Goal: Task Accomplishment & Management: Use online tool/utility

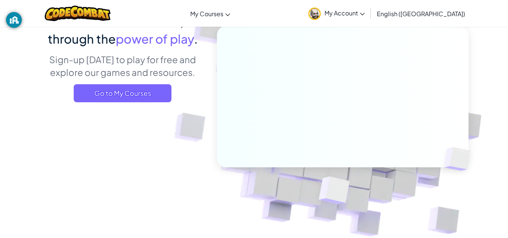
scroll to position [78, 0]
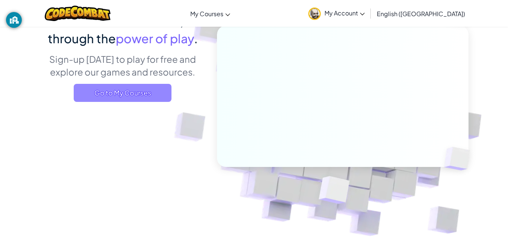
click at [150, 90] on span "Go to My Courses" at bounding box center [123, 93] width 98 height 18
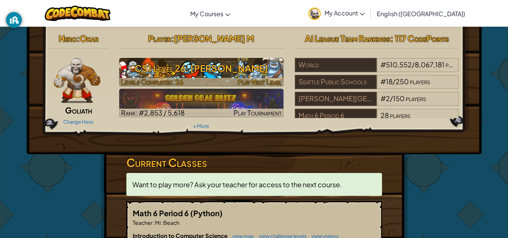
click at [261, 73] on h3 "CS1 Level 26: [PERSON_NAME]" at bounding box center [201, 68] width 164 height 17
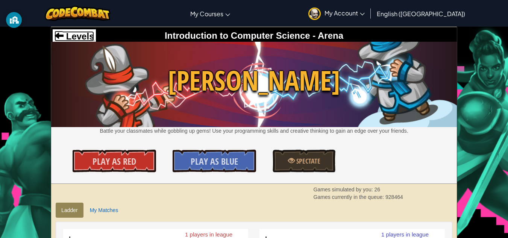
click at [82, 40] on span "Levels" at bounding box center [79, 36] width 30 height 10
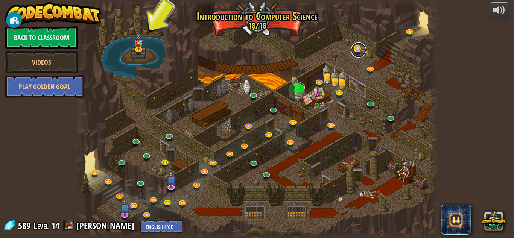
click at [357, 51] on link at bounding box center [358, 50] width 15 height 15
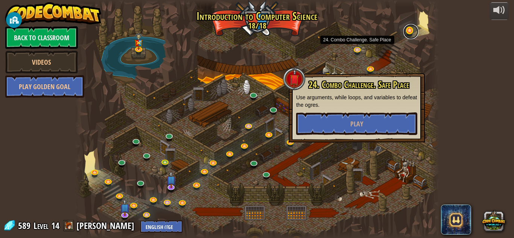
click at [410, 34] on link at bounding box center [410, 31] width 15 height 15
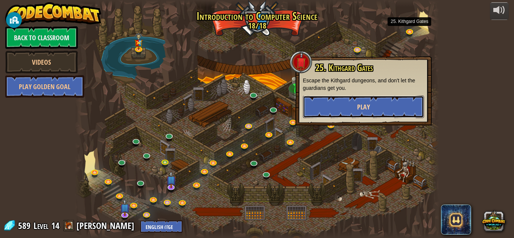
click at [389, 106] on button "Play" at bounding box center [363, 107] width 121 height 23
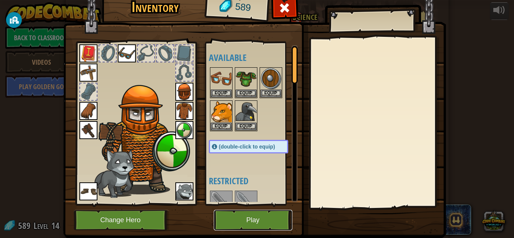
click at [263, 221] on button "Play" at bounding box center [253, 220] width 79 height 21
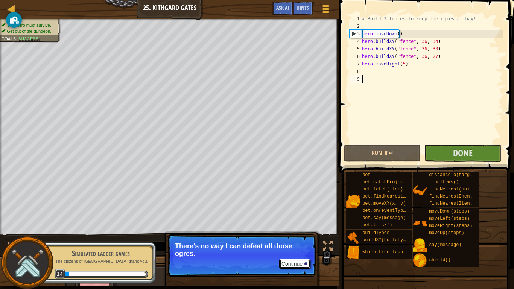
click at [296, 238] on button "Continue" at bounding box center [294, 264] width 31 height 10
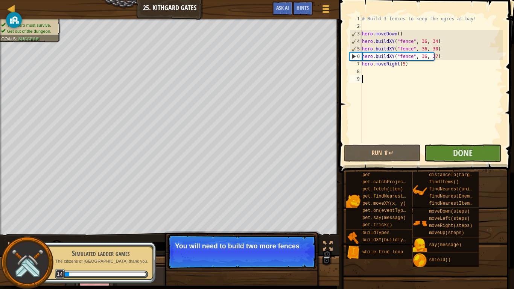
click at [407, 72] on div "# Build 3 fences to keep the ogres at bay! hero . moveDown ( ) hero . buildXY (…" at bounding box center [431, 86] width 142 height 143
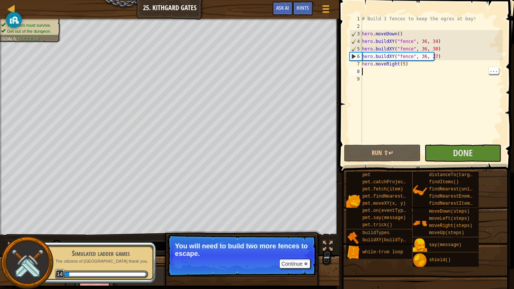
click at [418, 68] on div "# Build 3 fences to keep the ogres at bay! hero . moveDown ( ) hero . buildXY (…" at bounding box center [431, 86] width 142 height 143
click at [415, 66] on div "# Build 3 fences to keep the ogres at bay! hero . moveDown ( ) hero . buildXY (…" at bounding box center [431, 86] width 142 height 143
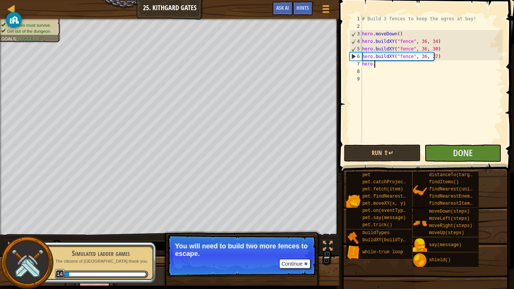
type textarea "h"
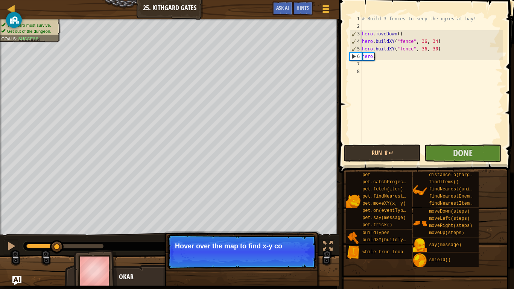
type textarea "h"
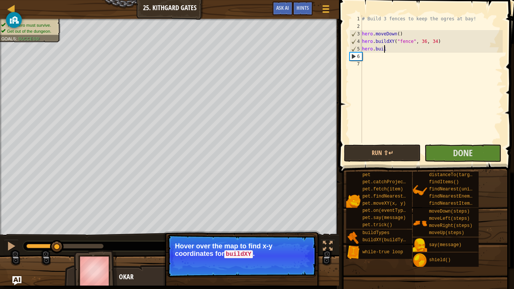
type textarea "h"
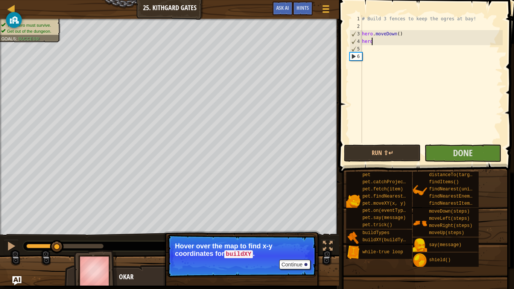
type textarea "h"
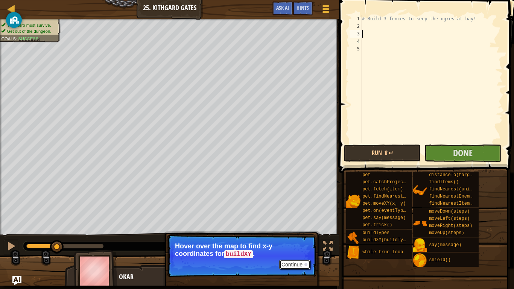
click at [298, 238] on button "Continue" at bounding box center [294, 265] width 31 height 10
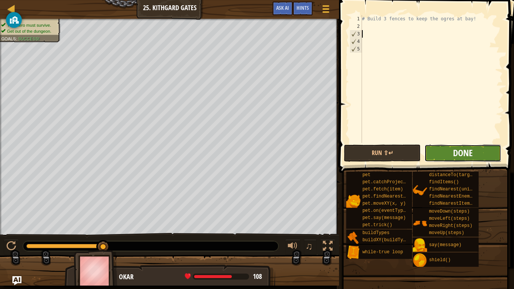
click at [465, 147] on span "Done" at bounding box center [463, 153] width 20 height 12
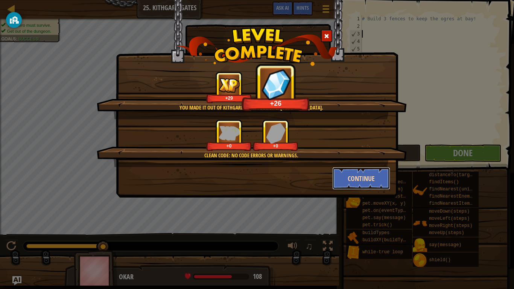
click at [368, 179] on button "Continue" at bounding box center [361, 178] width 58 height 23
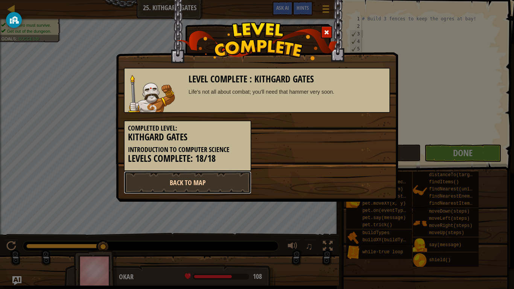
click at [222, 186] on link "Back to Map" at bounding box center [188, 182] width 128 height 23
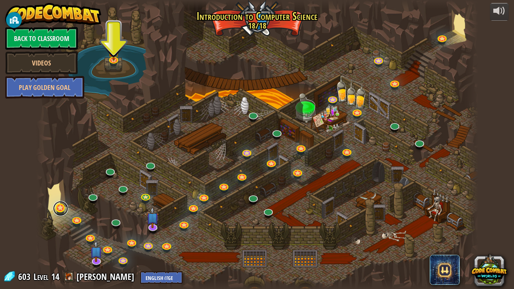
click at [61, 209] on link at bounding box center [60, 208] width 15 height 15
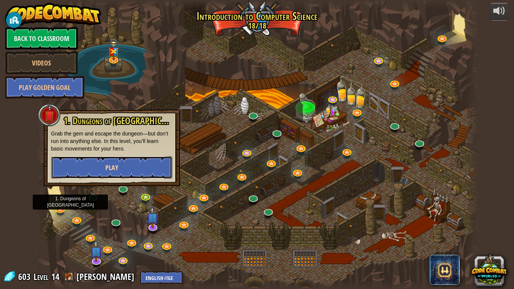
click at [140, 173] on button "Play" at bounding box center [111, 167] width 121 height 23
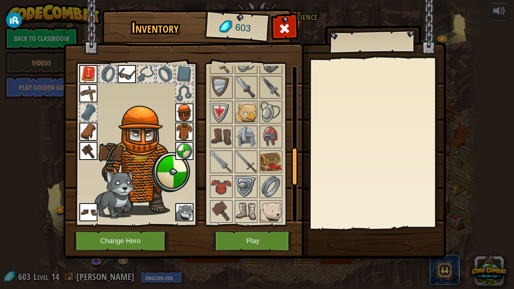
scroll to position [344, 0]
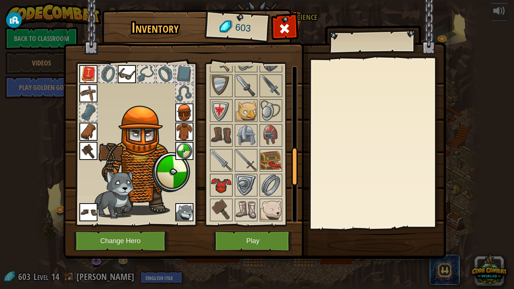
click at [223, 185] on img at bounding box center [221, 185] width 21 height 21
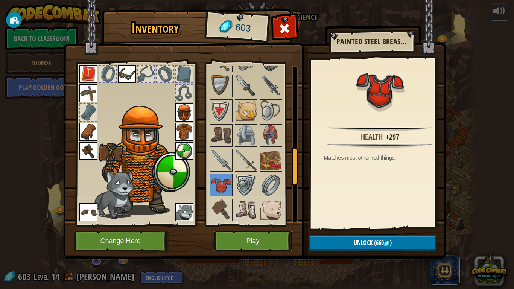
click at [264, 238] on button "Play" at bounding box center [253, 241] width 79 height 21
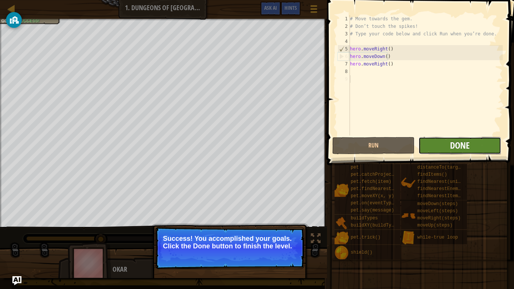
click at [463, 146] on span "Done" at bounding box center [460, 145] width 20 height 12
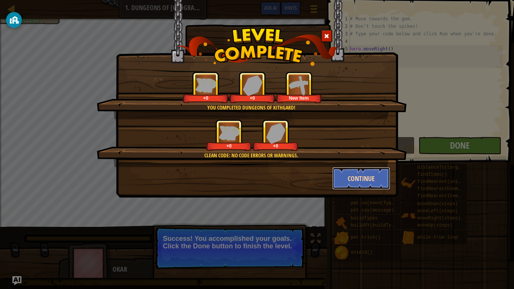
click at [367, 184] on button "Continue" at bounding box center [361, 178] width 58 height 23
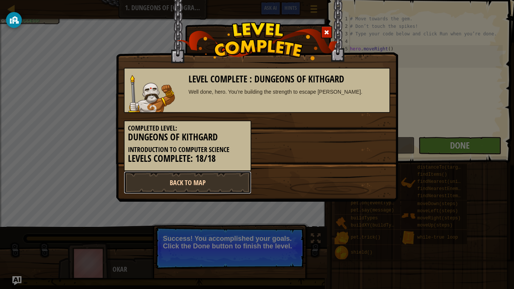
click at [229, 184] on link "Back to Map" at bounding box center [188, 182] width 128 height 23
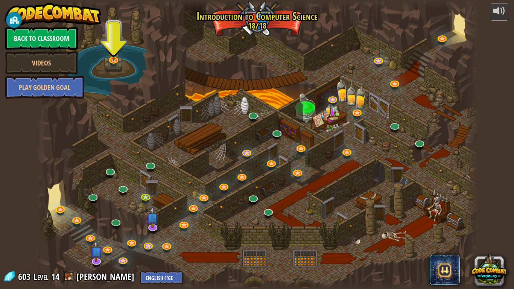
click at [70, 225] on div at bounding box center [257, 144] width 442 height 289
click at [60, 214] on link at bounding box center [60, 208] width 15 height 15
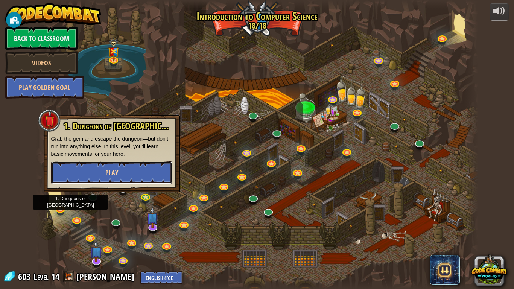
click at [138, 171] on button "Play" at bounding box center [111, 172] width 121 height 23
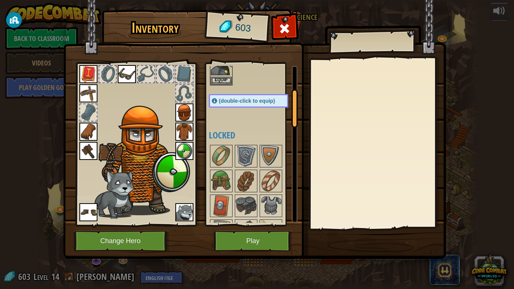
scroll to position [117, 0]
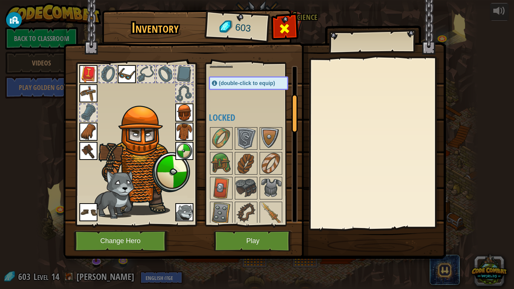
click at [292, 32] on div at bounding box center [285, 31] width 24 height 24
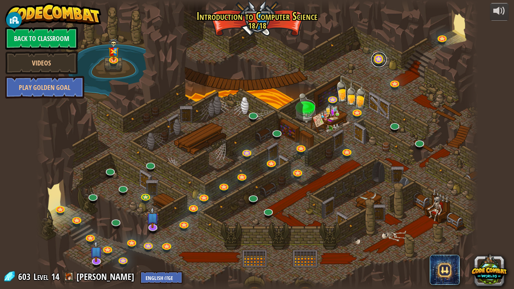
click at [377, 63] on link at bounding box center [378, 59] width 15 height 15
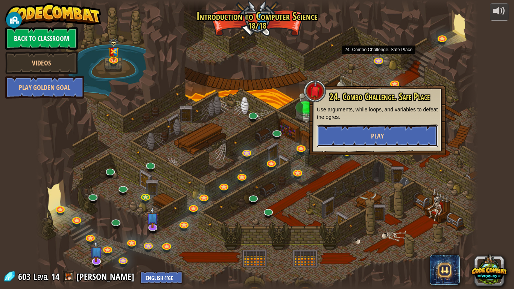
click at [404, 136] on button "Play" at bounding box center [377, 136] width 121 height 23
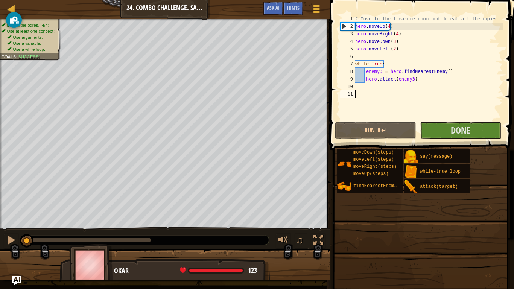
click at [394, 82] on div "# Move to the treasure room and defeat all the ogres. hero . moveUp ( 4 ) hero …" at bounding box center [448, 75] width 188 height 120
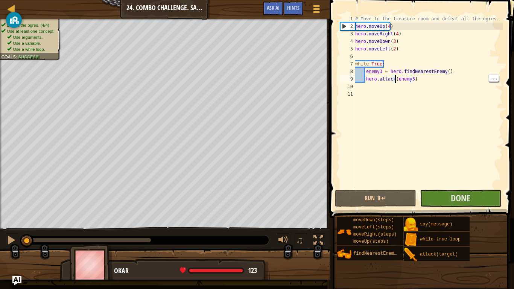
click at [425, 76] on div "# Move to the treasure room and defeat all the ogres. hero . moveUp ( 4 ) hero …" at bounding box center [428, 109] width 149 height 188
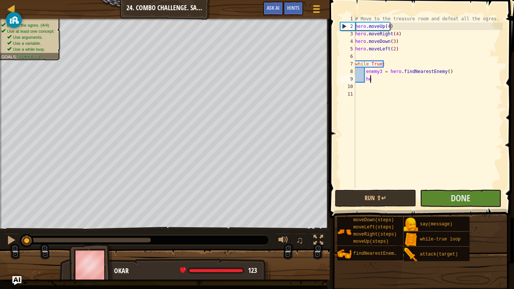
type textarea "h"
type textarea "e"
type textarea "w"
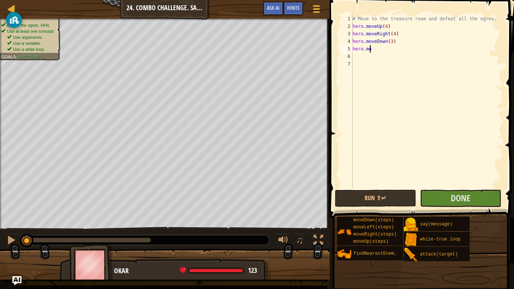
type textarea "h"
click at [380, 199] on button "Run ⇧↵" at bounding box center [375, 198] width 81 height 17
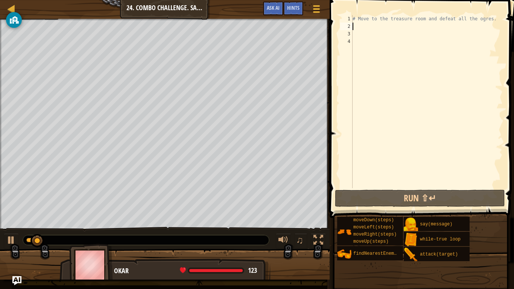
click at [371, 29] on div "# Move to the treasure room and defeat all the ogres." at bounding box center [427, 109] width 152 height 188
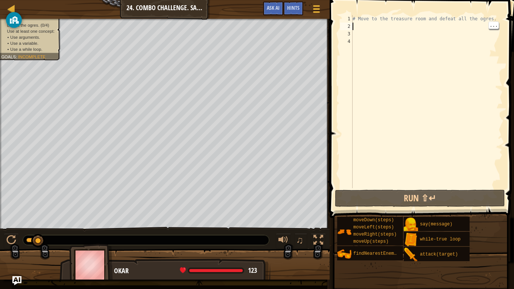
type textarea "h"
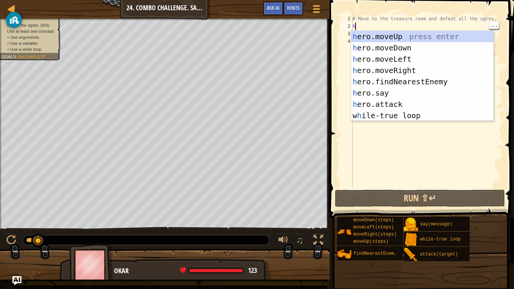
scroll to position [3, 0]
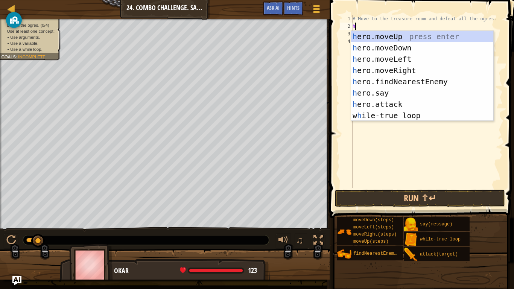
click at [402, 37] on div "h ero.moveUp press enter h ero.moveDown press enter h ero.moveLeft press enter …" at bounding box center [422, 87] width 142 height 113
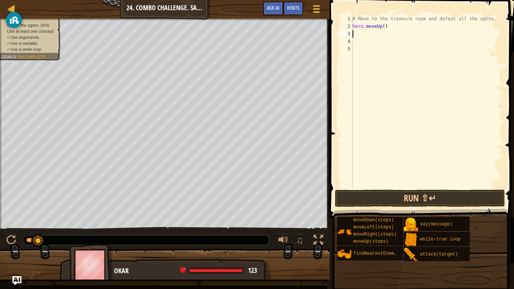
click at [381, 27] on div "# Move to the treasure room and defeat all the ogres. hero . moveUp ( )" at bounding box center [427, 109] width 152 height 188
type textarea "hero.moveUp(4)"
click at [361, 33] on div "# Move to the treasure room and defeat all the ogres. hero . moveUp ( 4 )" at bounding box center [427, 109] width 152 height 188
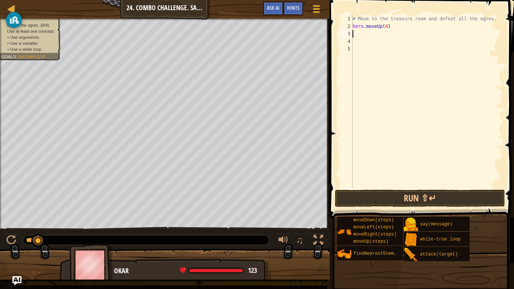
type textarea "h"
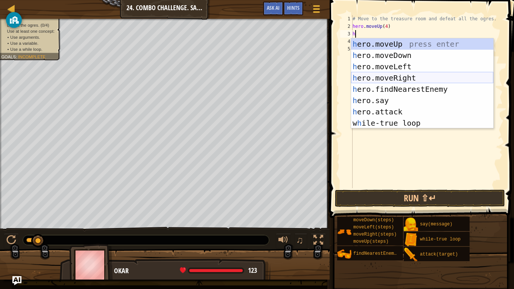
click at [391, 78] on div "h ero.moveUp press enter h ero.moveDown press enter h ero.moveLeft press enter …" at bounding box center [422, 94] width 142 height 113
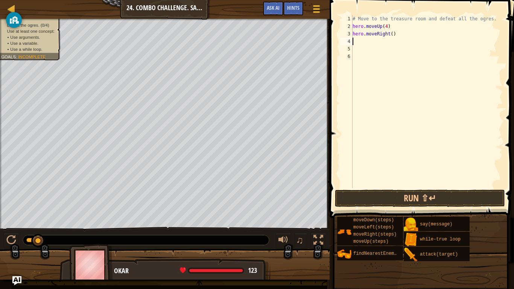
click at [391, 38] on div "# Move to the treasure room and defeat all the ogres. hero . moveUp ( 4 ) hero …" at bounding box center [427, 109] width 152 height 188
click at [390, 36] on div "# Move to the treasure room and defeat all the ogres. hero . moveUp ( 4 ) hero …" at bounding box center [427, 109] width 152 height 188
type textarea "hero.moveRight(4)"
click at [375, 42] on div "# Move to the treasure room and defeat all the ogres. hero . moveUp ( 4 ) hero …" at bounding box center [427, 109] width 152 height 188
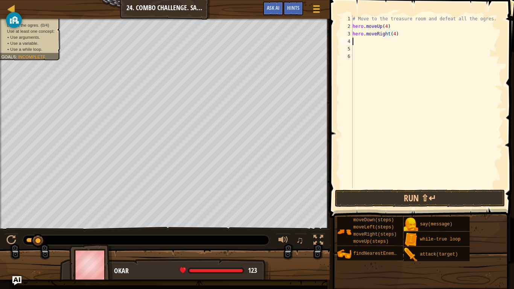
scroll to position [3, 0]
type textarea "h"
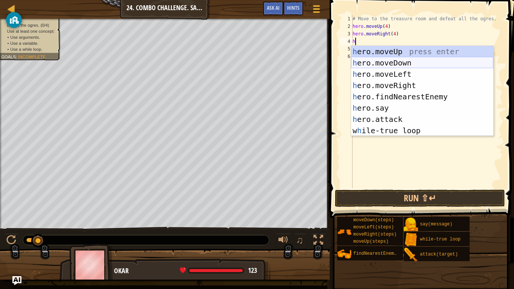
click at [384, 61] on div "h ero.moveUp press enter h ero.moveDown press enter h ero.moveLeft press enter …" at bounding box center [422, 102] width 142 height 113
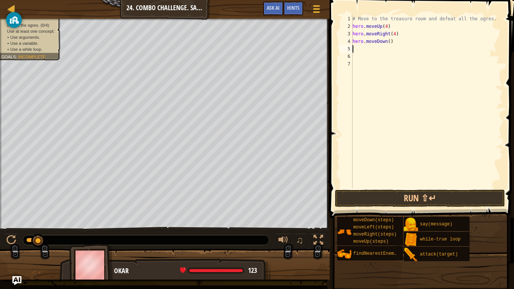
click at [389, 44] on div "# Move to the treasure room and defeat all the ogres. hero . moveUp ( 4 ) hero …" at bounding box center [427, 109] width 152 height 188
click at [387, 43] on div "# Move to the treasure room and defeat all the ogres. hero . moveUp ( 4 ) hero …" at bounding box center [427, 109] width 152 height 188
type textarea "hero.moveDown(4)"
click at [375, 51] on div "# Move to the treasure room and defeat all the ogres. hero . moveUp ( 4 ) hero …" at bounding box center [427, 109] width 152 height 188
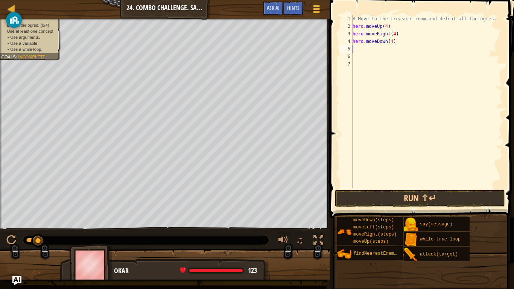
scroll to position [3, 0]
click at [390, 44] on div "# Move to the treasure room and defeat all the ogres. hero . moveUp ( 4 ) hero …" at bounding box center [427, 109] width 152 height 188
type textarea "hero.moveDown(3)"
drag, startPoint x: 367, startPoint y: 48, endPoint x: 357, endPoint y: 48, distance: 9.8
click at [357, 48] on div "# Move to the treasure room and defeat all the ogres. hero . moveUp ( 4 ) hero …" at bounding box center [427, 109] width 152 height 188
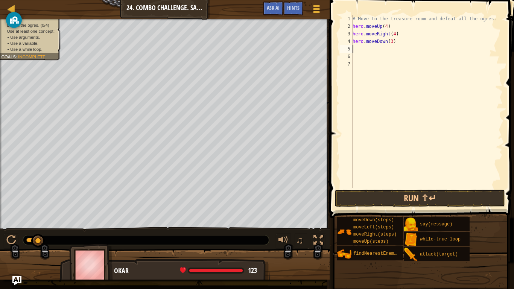
type textarea "h"
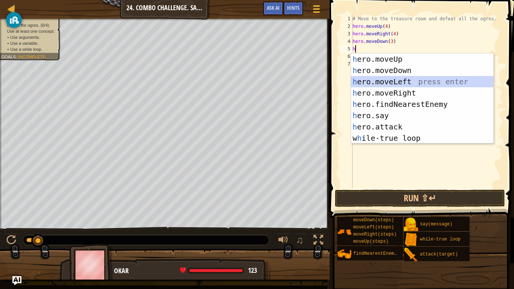
click at [380, 79] on div "h ero.moveUp press enter h ero.moveDown press enter h ero.moveLeft press enter …" at bounding box center [422, 109] width 142 height 113
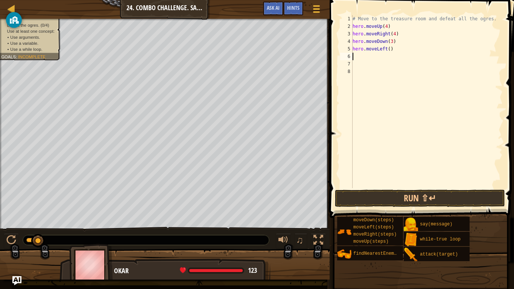
click at [386, 50] on div "# Move to the treasure room and defeat all the ogres. hero . moveUp ( 4 ) hero …" at bounding box center [427, 109] width 152 height 188
type textarea "hero.moveLeft(2)"
click at [383, 55] on div "# Move to the treasure room and defeat all the ogres. hero . moveUp ( 4 ) hero …" at bounding box center [427, 109] width 152 height 188
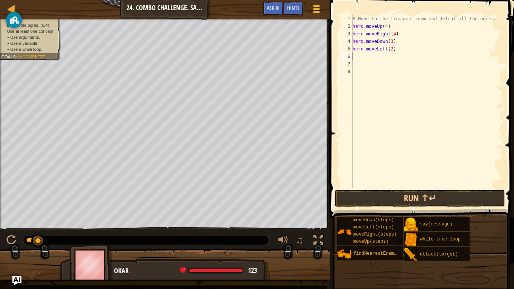
type textarea "h"
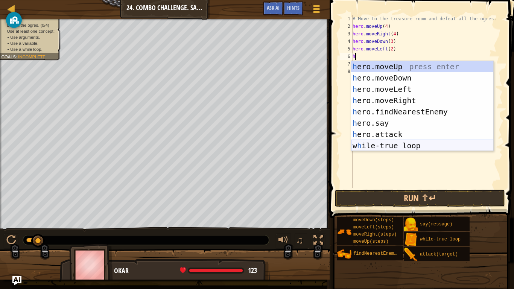
click at [388, 143] on div "h ero.moveUp press enter h ero.moveDown press enter h ero.moveLeft press enter …" at bounding box center [422, 117] width 142 height 113
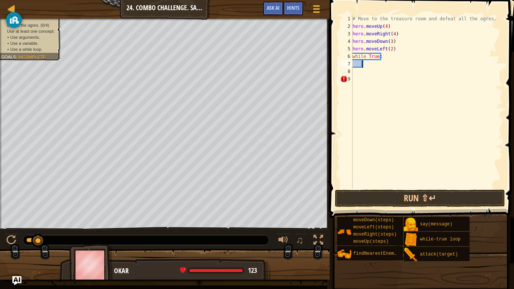
type textarea "h"
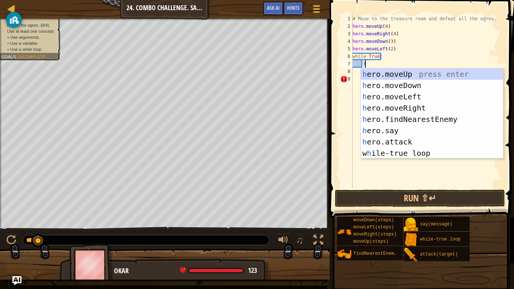
scroll to position [3, 1]
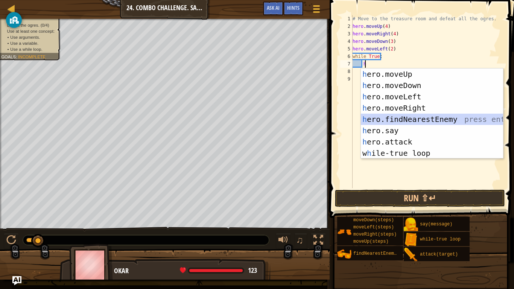
click at [393, 117] on div "h ero.moveUp press enter h ero.moveDown press enter h ero.moveLeft press enter …" at bounding box center [432, 124] width 142 height 113
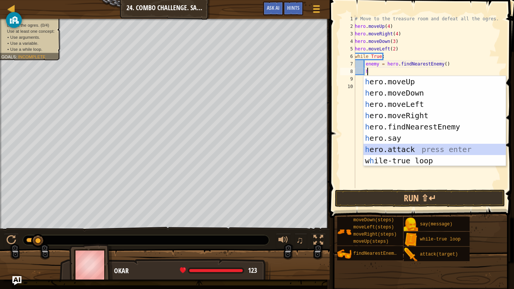
click at [395, 149] on div "h ero.moveUp press enter h ero.moveDown press enter h ero.moveLeft press enter …" at bounding box center [434, 132] width 142 height 113
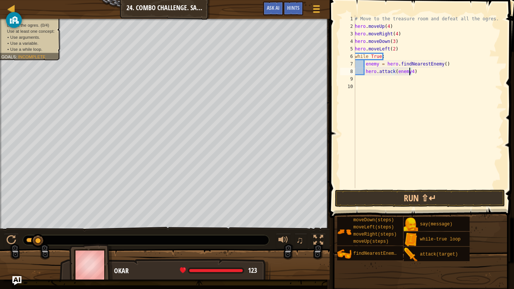
scroll to position [3, 5]
click at [377, 65] on div "# Move to the treasure room and defeat all the ogres. hero . moveUp ( 4 ) hero …" at bounding box center [427, 109] width 149 height 188
type textarea "enemy4 = hero.findNearestEnemy()"
click at [419, 195] on button "Run ⇧↵" at bounding box center [420, 198] width 170 height 17
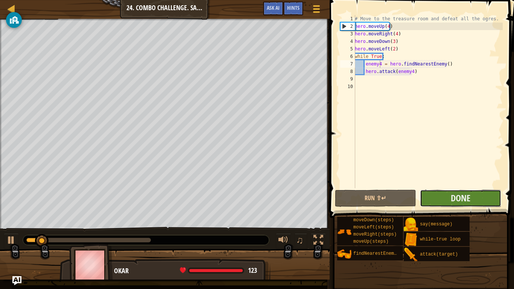
click at [439, 197] on button "Done" at bounding box center [460, 198] width 81 height 17
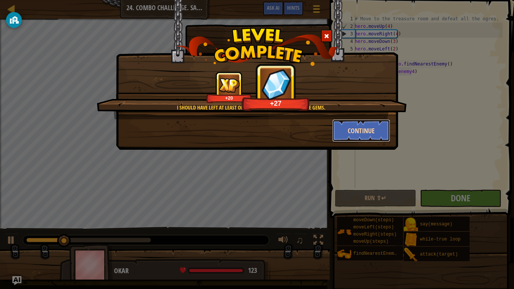
click at [360, 131] on button "Continue" at bounding box center [361, 130] width 58 height 23
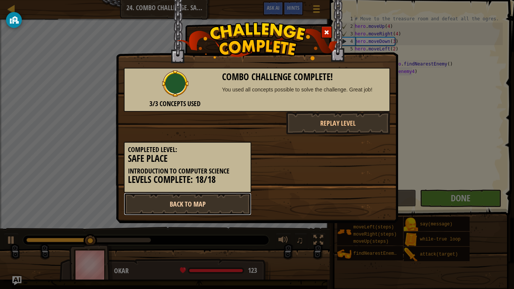
click at [208, 201] on link "Back to Map" at bounding box center [188, 204] width 128 height 23
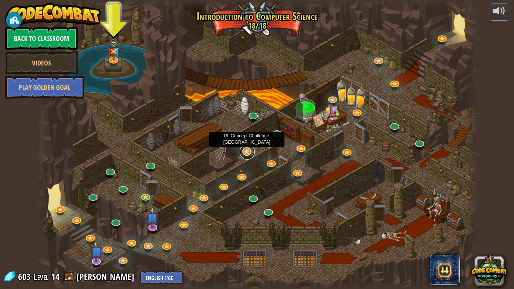
click at [249, 152] on link at bounding box center [247, 151] width 15 height 15
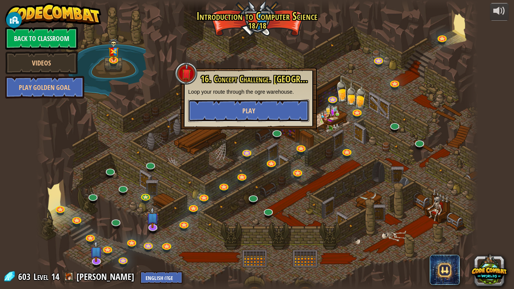
click at [254, 107] on span "Play" at bounding box center [248, 110] width 13 height 9
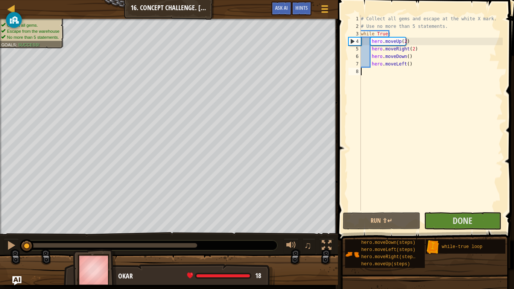
click at [413, 66] on div "# Collect all gems and escape at the white X mark. # Use no more than 5 stateme…" at bounding box center [430, 120] width 143 height 211
type textarea "h"
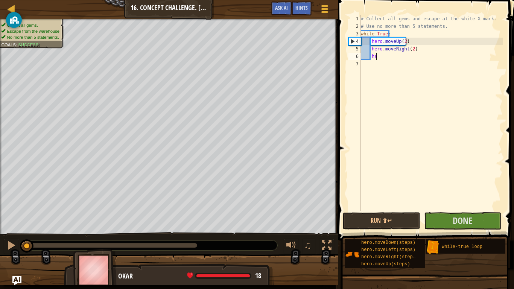
type textarea "h"
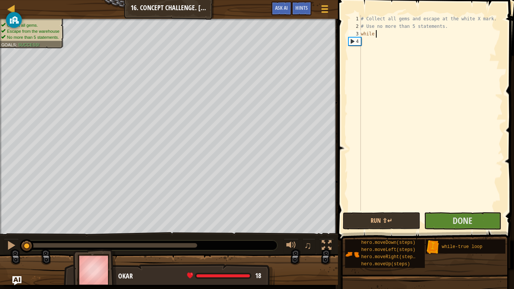
type textarea "w"
type textarea "#"
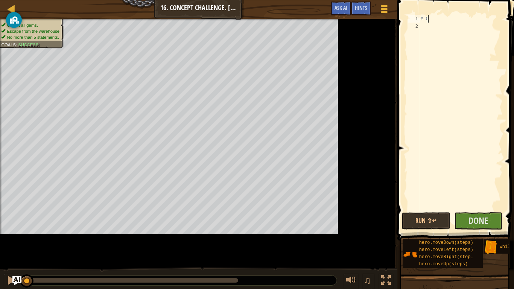
type textarea "#"
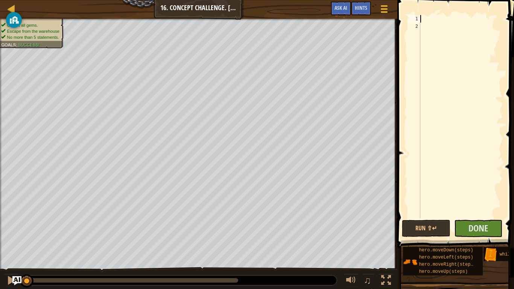
type textarea "h"
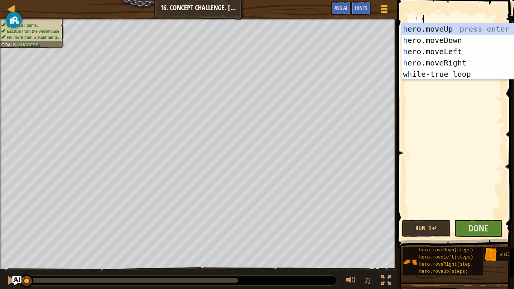
scroll to position [3, 0]
click at [442, 73] on div "h ero.moveUp press enter h ero.moveDown press enter h ero.moveLeft press enter …" at bounding box center [472, 62] width 142 height 79
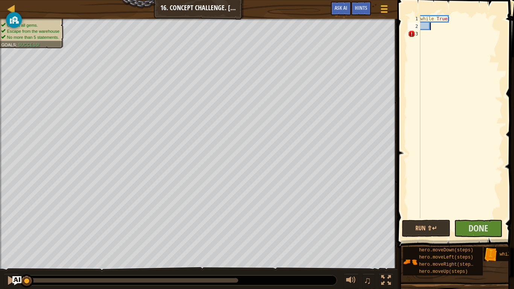
type textarea "h"
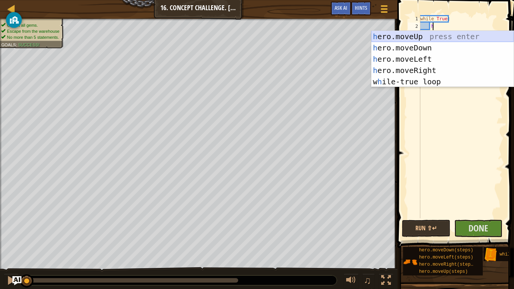
click at [412, 36] on div "h ero.moveUp press enter h ero.moveDown press enter h ero.moveLeft press enter …" at bounding box center [442, 70] width 142 height 79
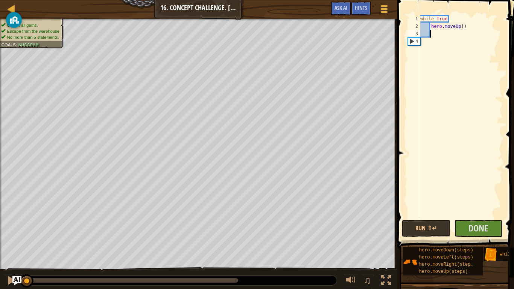
scroll to position [3, 0]
click at [433, 231] on button "Run ⇧↵" at bounding box center [426, 228] width 49 height 17
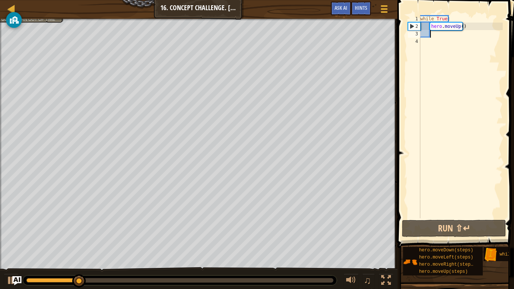
click at [459, 29] on div "while True : hero . moveUp ( )" at bounding box center [461, 124] width 84 height 218
type textarea "hero.moveUp(2)"
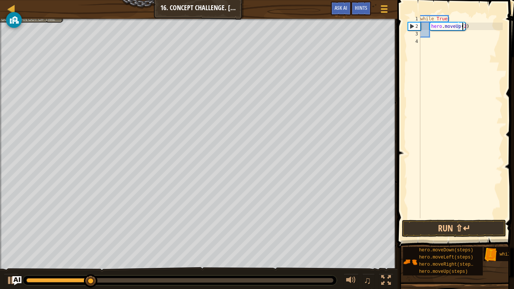
scroll to position [3, 3]
click at [442, 36] on div "while True : hero . moveUp ( 2 )" at bounding box center [461, 124] width 84 height 218
type textarea "h"
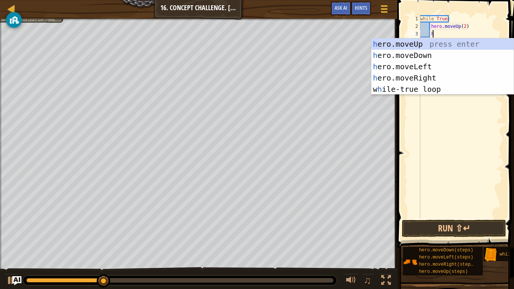
scroll to position [3, 1]
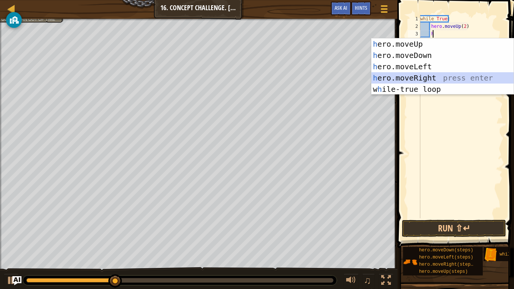
click at [411, 75] on div "h ero.moveUp press enter h ero.moveDown press enter h ero.moveLeft press enter …" at bounding box center [442, 77] width 142 height 79
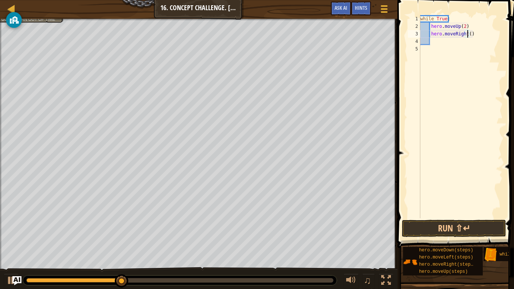
click at [467, 35] on div "while True : hero . moveUp ( 2 ) hero . moveRight ( )" at bounding box center [461, 124] width 84 height 218
type textarea "hero.moveRight(2)"
click at [444, 43] on div "while True : hero . moveUp ( 2 ) hero . moveRight ( 2 )" at bounding box center [461, 124] width 84 height 218
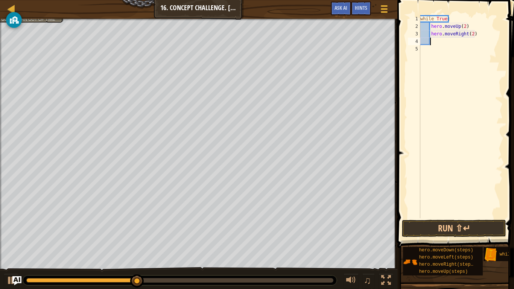
type textarea "h"
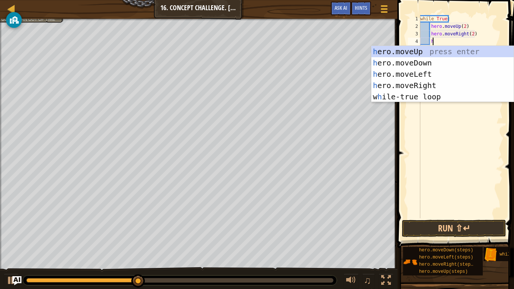
scroll to position [3, 1]
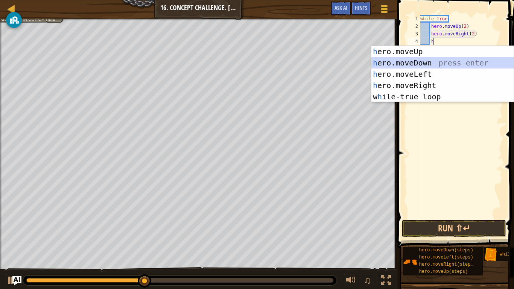
click at [417, 64] on div "h ero.moveUp press enter h ero.moveDown press enter h ero.moveLeft press enter …" at bounding box center [442, 85] width 142 height 79
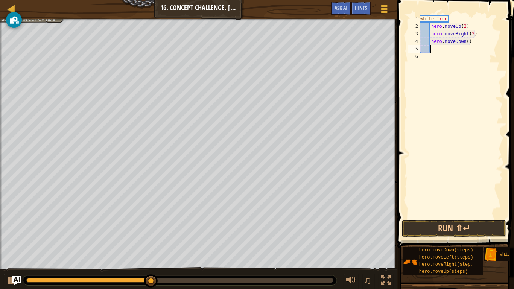
type textarea "h"
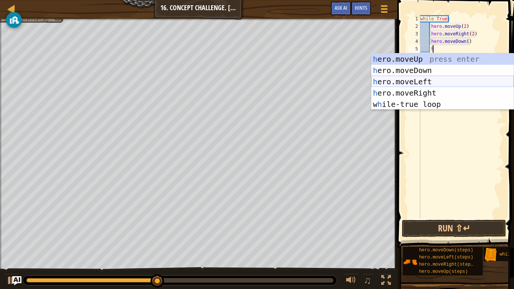
click at [408, 79] on div "h ero.moveUp press enter h ero.moveDown press enter h ero.moveLeft press enter …" at bounding box center [442, 92] width 142 height 79
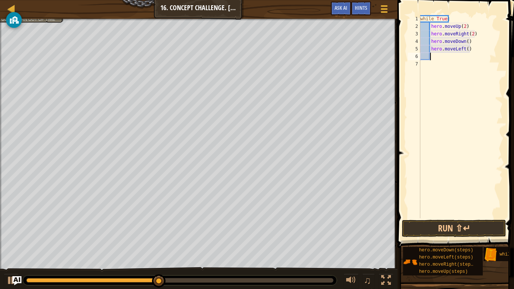
scroll to position [3, 0]
type textarea "h"
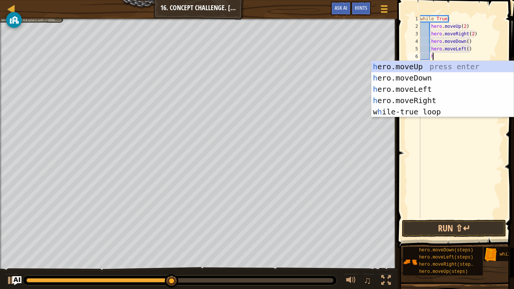
scroll to position [3, 1]
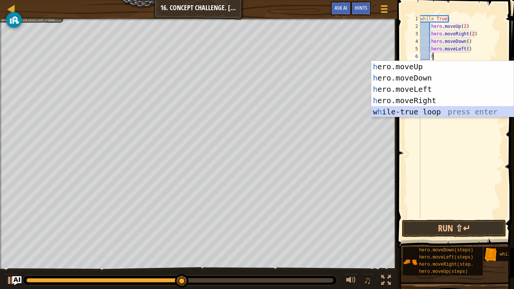
click at [421, 110] on div "h ero.moveUp press enter h ero.moveDown press enter h ero.moveLeft press enter …" at bounding box center [442, 100] width 142 height 79
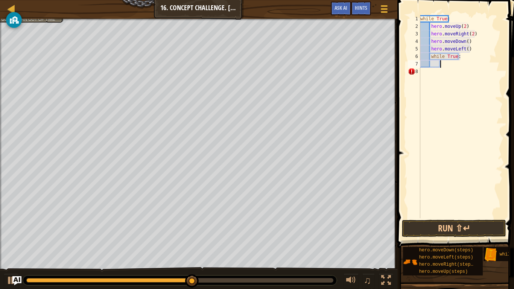
type textarea "h"
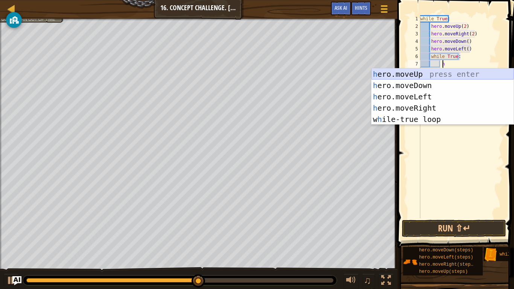
click at [436, 73] on div "h ero.moveUp press enter h ero.moveDown press enter h ero.moveLeft press enter …" at bounding box center [442, 107] width 142 height 79
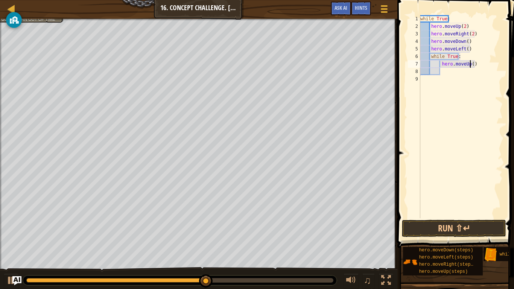
click at [469, 66] on div "while True : hero . moveUp ( 2 ) hero . moveRight ( 2 ) hero . moveDown ( ) her…" at bounding box center [461, 124] width 84 height 218
click at [468, 60] on div "while True : hero . moveUp ( 2 ) hero . moveRight ( 2 ) hero . moveDown ( ) her…" at bounding box center [461, 124] width 84 height 218
type textarea "w"
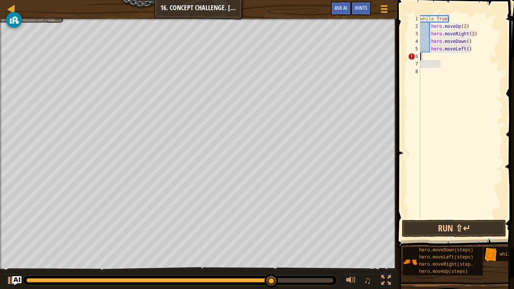
type textarea "hero.moveLeft()"
click at [468, 60] on div "while True : hero . moveUp ( 2 ) hero . moveRight ( 2 ) hero . moveDown ( ) her…" at bounding box center [461, 124] width 84 height 218
click at [454, 20] on div "while True : hero . moveUp ( 2 ) hero . moveRight ( 2 ) hero . moveDown ( ) her…" at bounding box center [461, 124] width 84 height 218
type textarea "while True:"
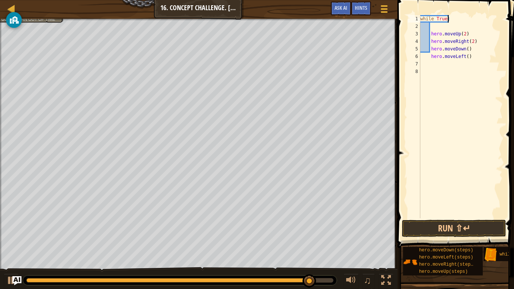
click at [451, 20] on div "while True : hero . moveUp ( 2 ) hero . moveRight ( 2 ) hero . moveDown ( ) her…" at bounding box center [461, 124] width 84 height 218
type textarea "while True:"
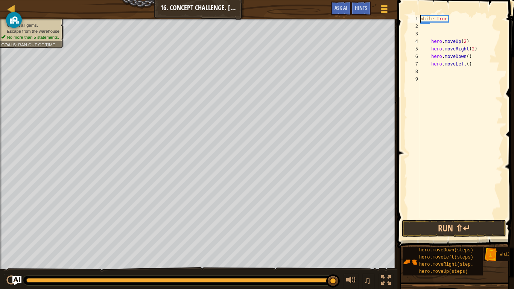
click at [421, 18] on div "while True : hero . moveUp ( 2 ) hero . moveRight ( 2 ) hero . moveDown ( ) her…" at bounding box center [461, 124] width 84 height 218
type textarea "while True:"
click at [450, 41] on div "while True : hero . moveUp ( 2 ) hero . moveRight ( 2 ) hero . moveDown ( ) her…" at bounding box center [462, 124] width 82 height 218
click at [437, 35] on div "while True : hero . moveUp ( 2 ) hero . moveRight ( 2 ) hero . moveDown ( ) her…" at bounding box center [462, 124] width 82 height 218
click at [430, 64] on div "while True : hero . moveUp ( 2 ) hero . moveRight ( 2 ) hero . moveDown ( ) her…" at bounding box center [461, 124] width 84 height 218
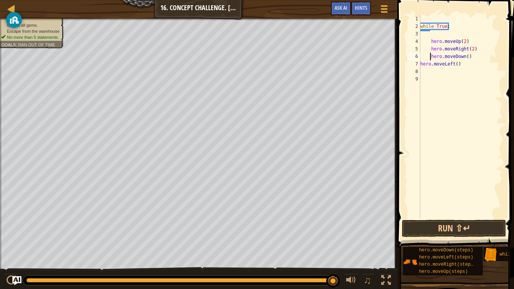
click at [430, 58] on div "while True : hero . moveUp ( 2 ) hero . moveRight ( 2 ) hero . moveDown ( ) her…" at bounding box center [461, 124] width 84 height 218
type textarea "hero.moveDown()"
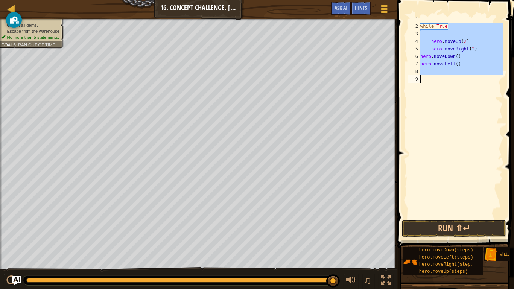
drag, startPoint x: 450, startPoint y: 27, endPoint x: 409, endPoint y: 96, distance: 80.1
click at [409, 96] on div "hero.moveDown() 1 2 3 4 5 6 7 8 9 while True : hero . moveUp ( 2 ) hero . moveR…" at bounding box center [454, 116] width 96 height 203
type textarea "while True:"
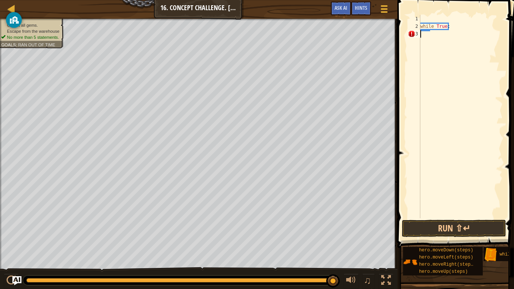
click at [451, 32] on div "while True :" at bounding box center [461, 124] width 84 height 218
click at [451, 30] on div "while True :" at bounding box center [461, 124] width 84 height 218
click at [453, 27] on div "while True :" at bounding box center [461, 124] width 84 height 218
type textarea "w"
type textarea "h"
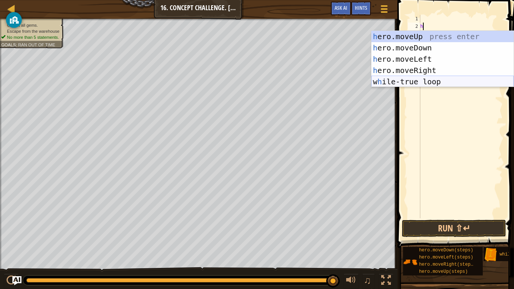
click at [418, 81] on div "h ero.moveUp press enter h ero.moveDown press enter h ero.moveLeft press enter …" at bounding box center [442, 70] width 142 height 79
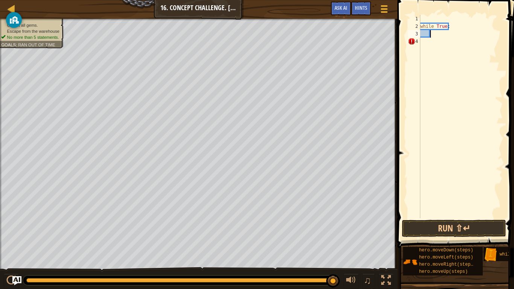
type textarea "h"
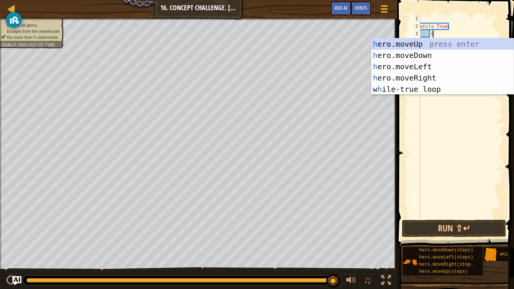
scroll to position [3, 1]
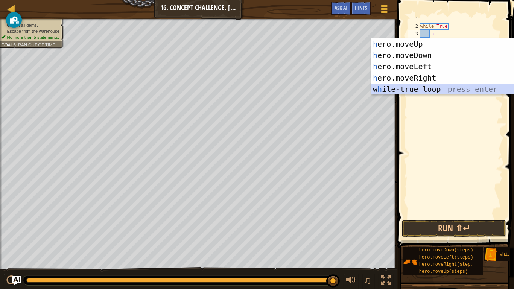
click at [430, 87] on div "h ero.moveUp press enter h ero.moveDown press enter h ero.moveLeft press enter …" at bounding box center [442, 77] width 142 height 79
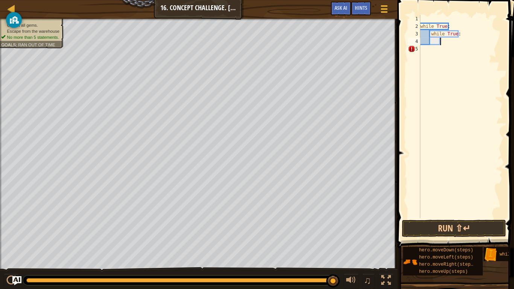
type textarea "h"
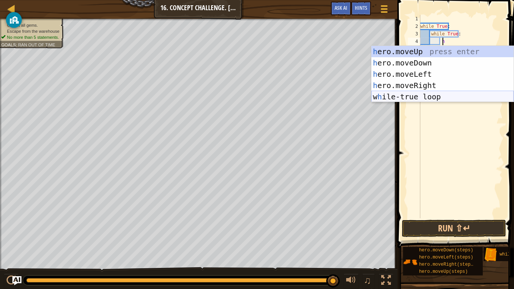
click at [423, 99] on div "h ero.moveUp press enter h ero.moveDown press enter h ero.moveLeft press enter …" at bounding box center [442, 85] width 142 height 79
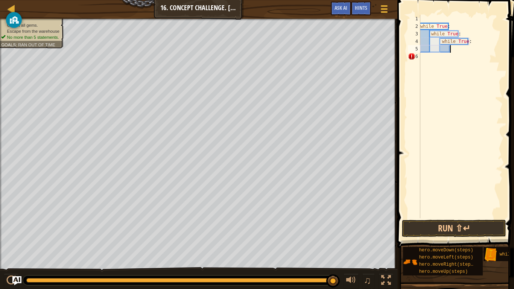
type textarea "h"
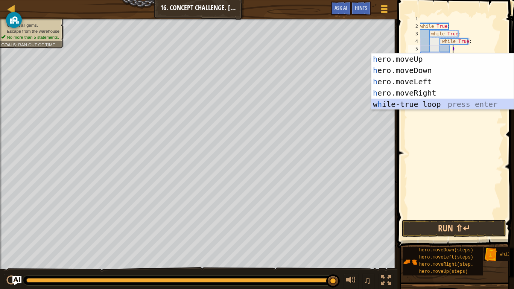
click at [428, 102] on div "h ero.moveUp press enter h ero.moveDown press enter h ero.moveLeft press enter …" at bounding box center [442, 92] width 142 height 79
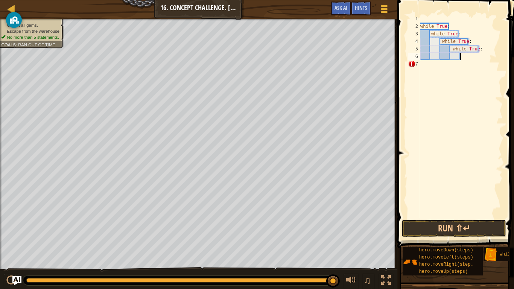
type textarea "h"
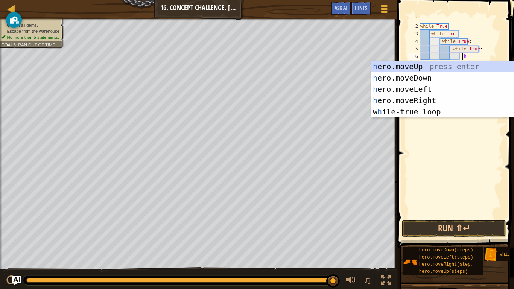
scroll to position [3, 3]
click at [425, 65] on div "h ero.moveUp press enter h ero.moveDown press enter h ero.moveLeft press enter …" at bounding box center [442, 100] width 142 height 79
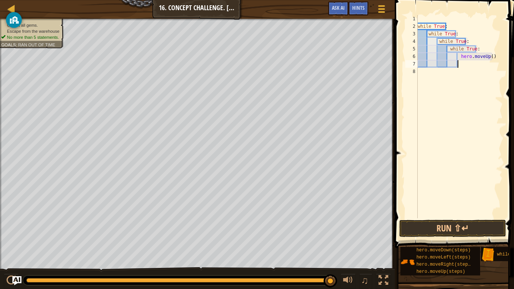
click at [486, 58] on div "while True : while True : while True : while True : hero . moveUp ( )" at bounding box center [459, 124] width 87 height 218
type textarea "hero.moveUp(2)"
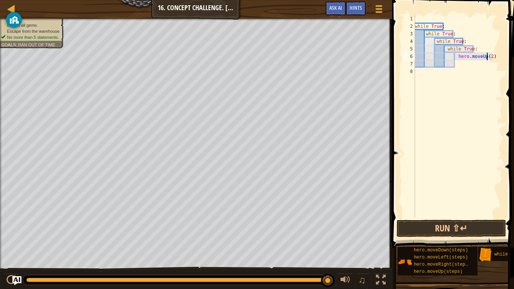
click at [471, 66] on div "while True : while True : while True : while True : hero . moveUp ( 2 )" at bounding box center [457, 124] width 89 height 218
type textarea "h"
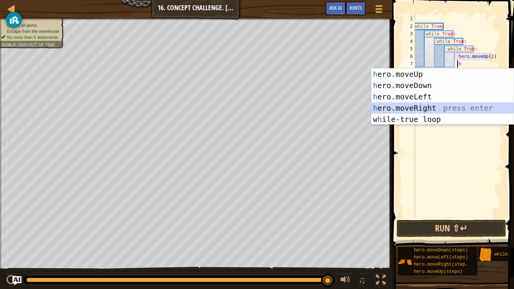
click at [420, 105] on div "h ero.moveUp press enter h ero.moveDown press enter h ero.moveLeft press enter …" at bounding box center [442, 107] width 142 height 79
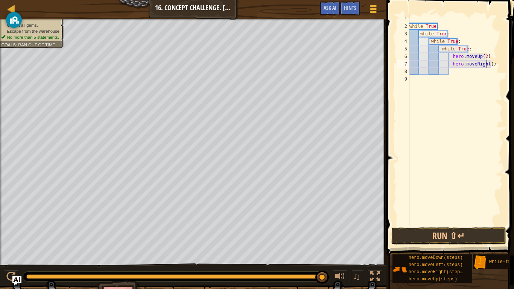
click at [486, 64] on div "while True : while True : while True : while True : hero . moveUp ( 2 ) hero . …" at bounding box center [455, 128] width 95 height 226
type textarea "hero.moveRight(2)"
click at [437, 84] on div "while True : while True : while True : while True : hero . moveUp ( 2 ) hero . …" at bounding box center [455, 128] width 95 height 226
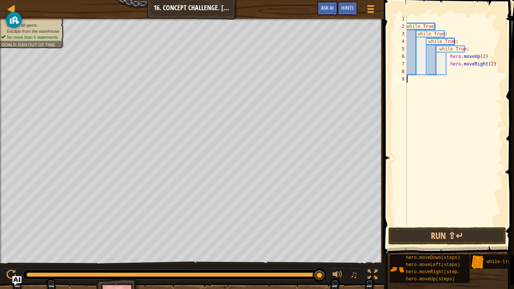
scroll to position [3, 0]
click at [453, 76] on div "while True : while True : while True : while True : hero . moveUp ( 2 ) hero . …" at bounding box center [453, 128] width 97 height 226
click at [455, 71] on div "while True : while True : while True : while True : hero . moveUp ( 2 ) hero . …" at bounding box center [453, 128] width 97 height 226
type textarea "h"
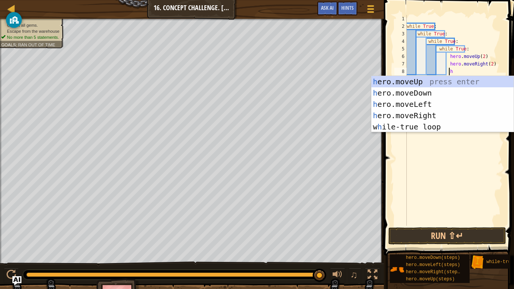
scroll to position [3, 3]
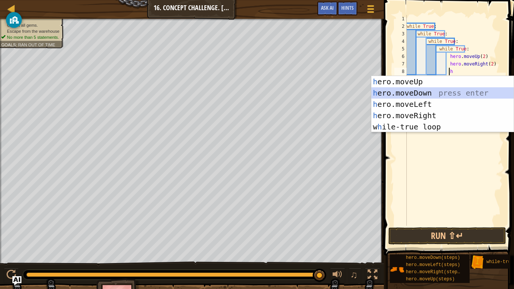
click at [418, 94] on div "h ero.moveUp press enter h ero.moveDown press enter h ero.moveLeft press enter …" at bounding box center [442, 115] width 142 height 79
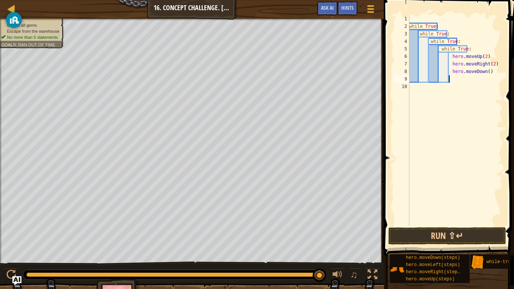
type textarea "h"
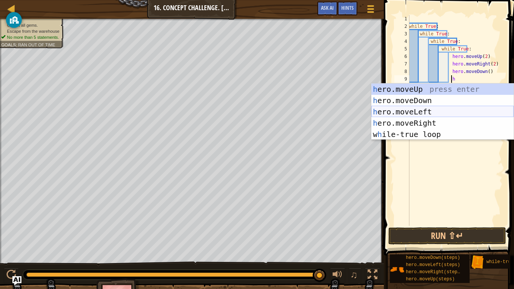
click at [425, 111] on div "h ero.moveUp press enter h ero.moveDown press enter h ero.moveLeft press enter …" at bounding box center [442, 123] width 142 height 79
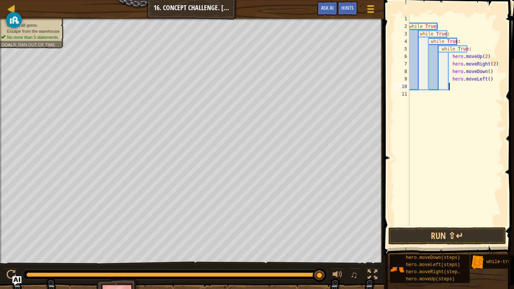
type textarea "h"
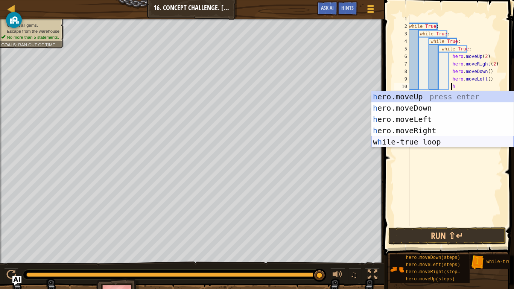
click at [416, 139] on div "h ero.moveUp press enter h ero.moveDown press enter h ero.moveLeft press enter …" at bounding box center [442, 130] width 142 height 79
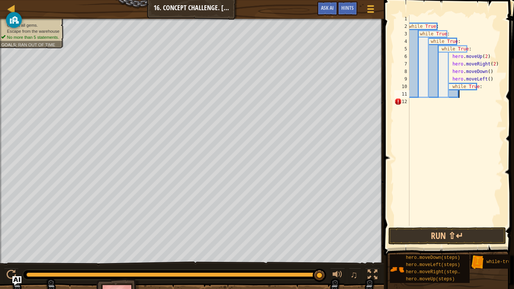
type textarea "h"
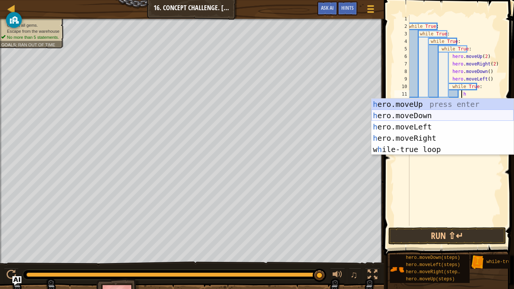
click at [424, 114] on div "h ero.moveUp press enter h ero.moveDown press enter h ero.moveLeft press enter …" at bounding box center [442, 138] width 142 height 79
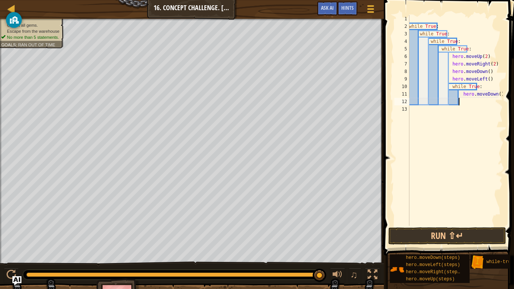
scroll to position [3, 4]
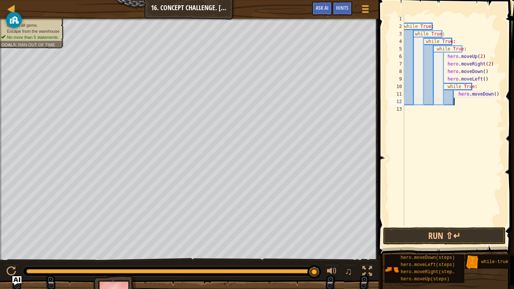
type textarea "h"
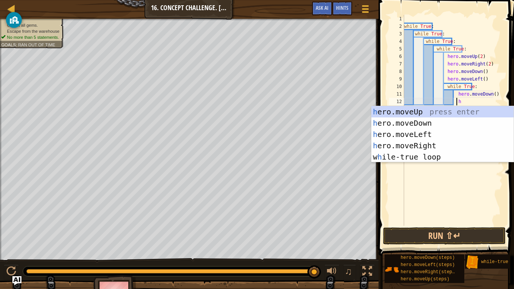
drag, startPoint x: 435, startPoint y: 112, endPoint x: 451, endPoint y: 109, distance: 16.0
click at [451, 109] on div "h ero.moveUp press enter h ero.moveDown press enter h ero.moveLeft press enter …" at bounding box center [442, 145] width 142 height 79
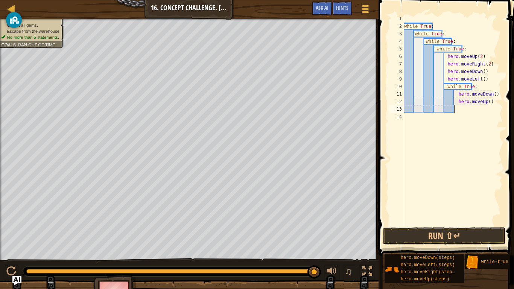
type textarea "h"
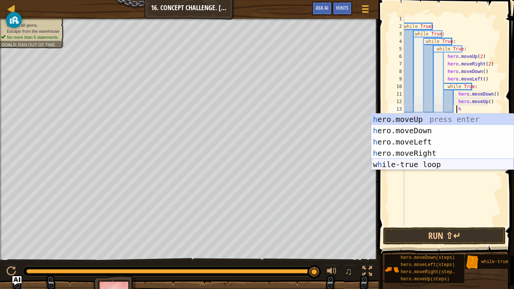
click at [426, 164] on div "h ero.moveUp press enter h ero.moveDown press enter h ero.moveLeft press enter …" at bounding box center [442, 153] width 142 height 79
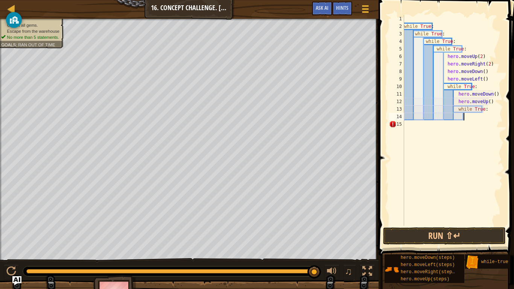
type textarea "h"
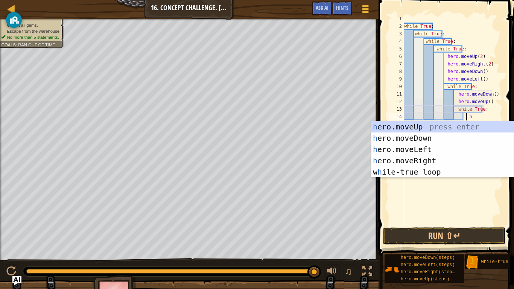
scroll to position [3, 5]
click at [430, 124] on div "h ero.moveUp press enter h ero.moveDown press enter h ero.moveLeft press enter …" at bounding box center [442, 160] width 142 height 79
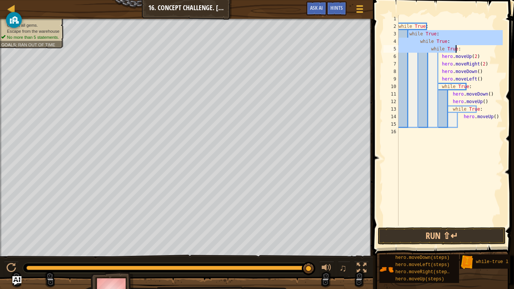
drag, startPoint x: 408, startPoint y: 31, endPoint x: 456, endPoint y: 48, distance: 50.9
click at [456, 48] on div "while True : while True : while True : while True : hero . moveUp ( 2 ) hero . …" at bounding box center [450, 128] width 106 height 226
type textarea "while True: while True:"
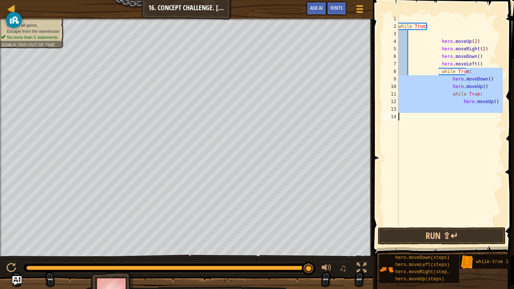
drag, startPoint x: 470, startPoint y: 72, endPoint x: 464, endPoint y: 116, distance: 44.4
click at [464, 116] on div "while True : hero . moveUp ( 2 ) hero . moveRight ( 2 ) hero . moveDown ( ) her…" at bounding box center [450, 128] width 106 height 226
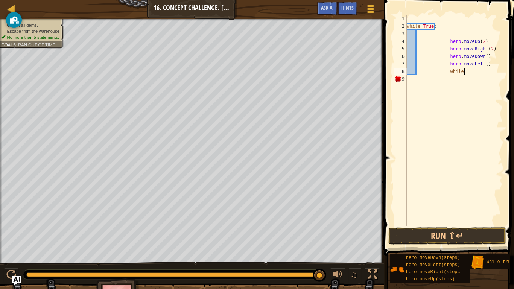
type textarea "w"
click at [452, 231] on button "Run ⇧↵" at bounding box center [446, 235] width 117 height 17
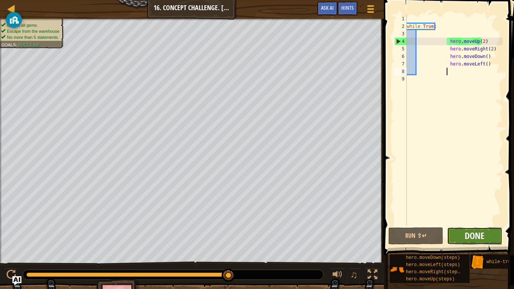
click at [483, 236] on span "Done" at bounding box center [475, 235] width 20 height 12
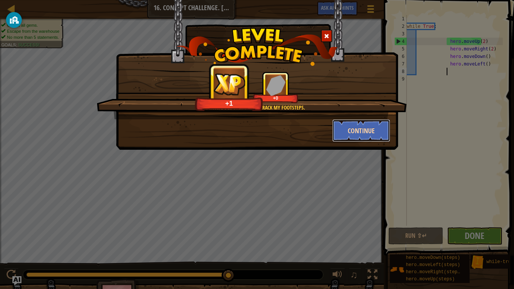
click at [362, 130] on button "Continue" at bounding box center [361, 130] width 58 height 23
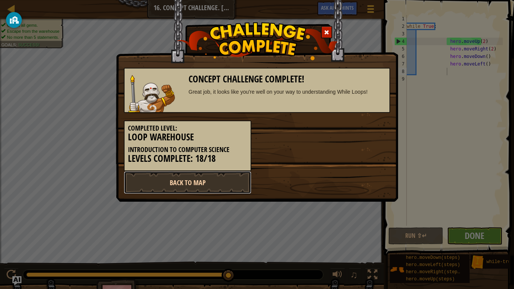
click at [210, 185] on link "Back to Map" at bounding box center [188, 182] width 128 height 23
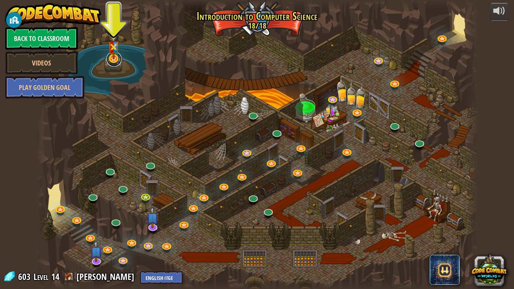
click at [112, 63] on link at bounding box center [113, 59] width 15 height 15
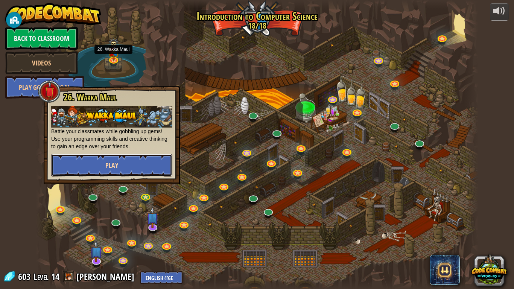
click at [130, 166] on button "Play" at bounding box center [111, 165] width 121 height 23
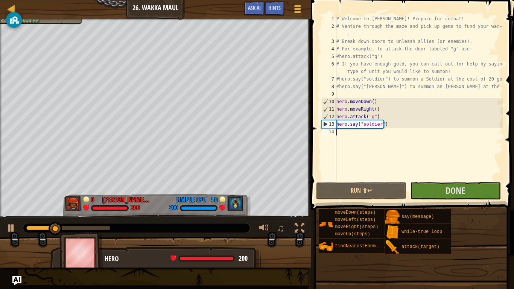
click at [397, 123] on div "# Welcome to [PERSON_NAME]! Prepare for combat! # Venture through the maze and …" at bounding box center [419, 105] width 168 height 181
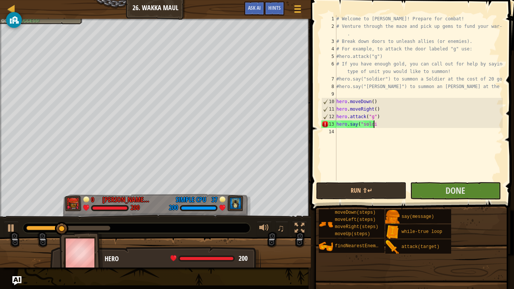
type textarea "hero.say("soldier"
click at [346, 132] on div "# Welcome to [PERSON_NAME]! Prepare for combat! # Venture through the maze and …" at bounding box center [419, 105] width 168 height 181
click at [384, 124] on div "# Welcome to [PERSON_NAME]! Prepare for combat! # Venture through the maze and …" at bounding box center [419, 105] width 168 height 181
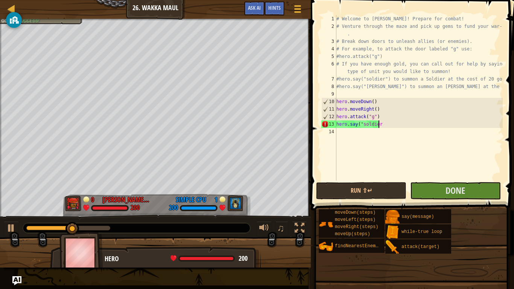
scroll to position [3, 3]
type textarea "hero.say("soldier")"
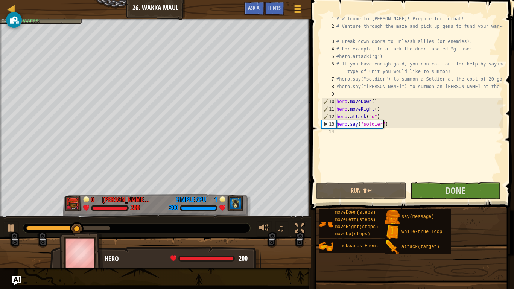
click at [372, 130] on div "# Welcome to [PERSON_NAME]! Prepare for combat! # Venture through the maze and …" at bounding box center [419, 105] width 168 height 181
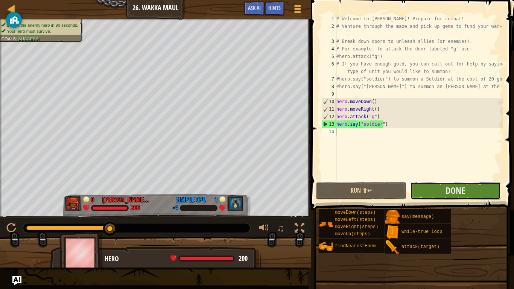
click at [437, 184] on button "Done" at bounding box center [455, 190] width 90 height 17
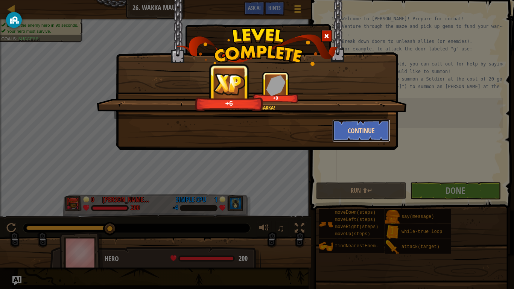
click at [355, 129] on button "Continue" at bounding box center [361, 130] width 58 height 23
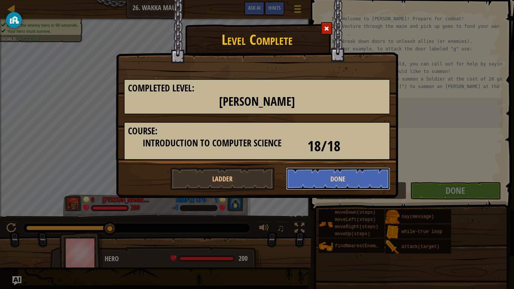
click at [325, 174] on button "Done" at bounding box center [338, 178] width 105 height 23
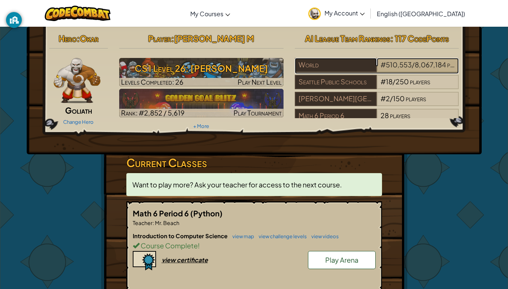
click at [413, 66] on span "/" at bounding box center [413, 64] width 3 height 9
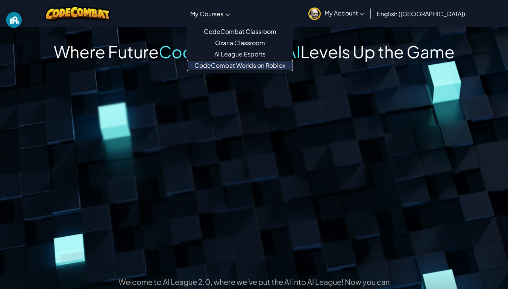
click at [269, 64] on link "CodeCombat Worlds on Roblox" at bounding box center [240, 65] width 106 height 11
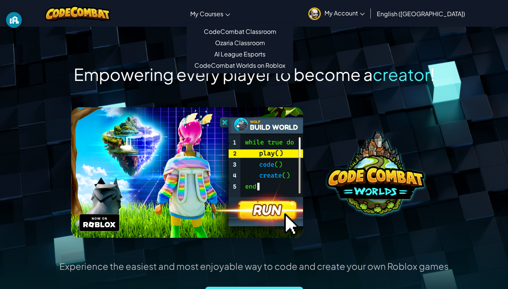
click at [223, 14] on span "My Courses" at bounding box center [206, 14] width 33 height 8
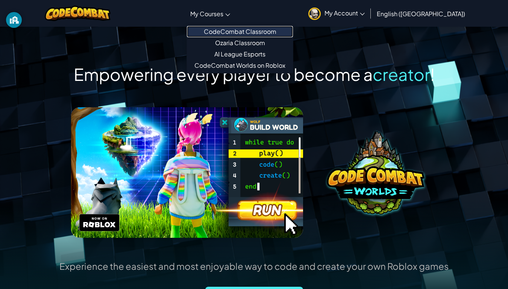
click at [261, 30] on link "CodeCombat Classroom" at bounding box center [240, 31] width 106 height 11
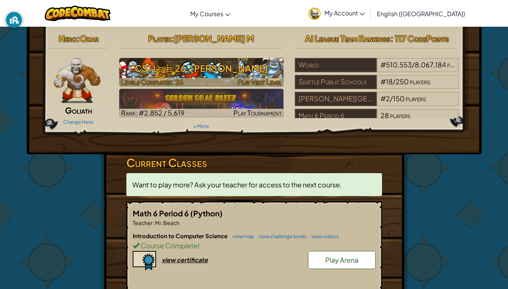
click at [220, 67] on h3 "CS1 Level 26: [PERSON_NAME]" at bounding box center [201, 68] width 164 height 17
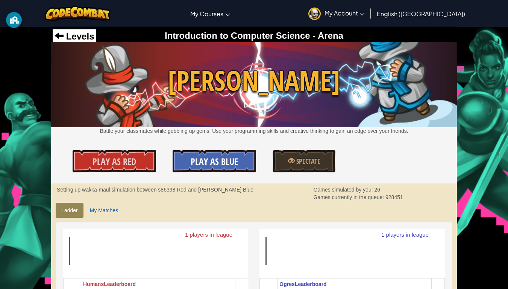
click at [190, 163] on link "Play As Blue" at bounding box center [215, 161] width 84 height 23
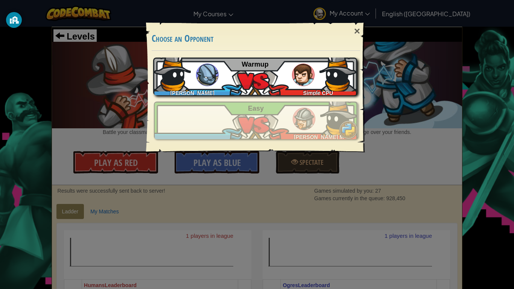
click at [259, 79] on div "[PERSON_NAME] Simple CPU Warmup" at bounding box center [255, 77] width 204 height 38
